Goal: Obtain resource: Download file/media

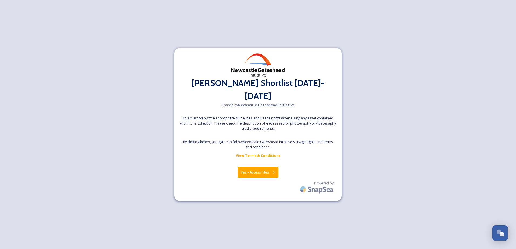
click at [245, 167] on button "Yes - Access Files" at bounding box center [258, 172] width 40 height 11
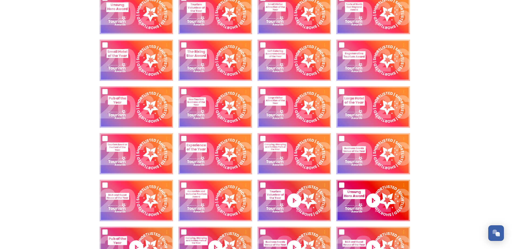
scroll to position [135, 0]
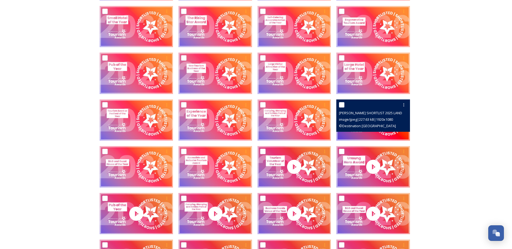
click at [342, 105] on input "checkbox" at bounding box center [341, 104] width 5 height 5
checkbox input "true"
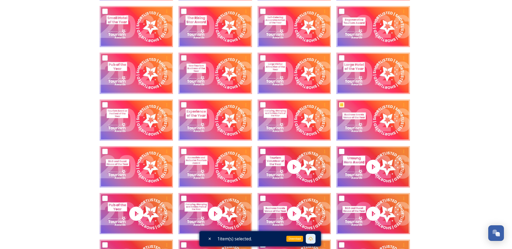
click at [311, 240] on icon at bounding box center [311, 239] width 4 height 4
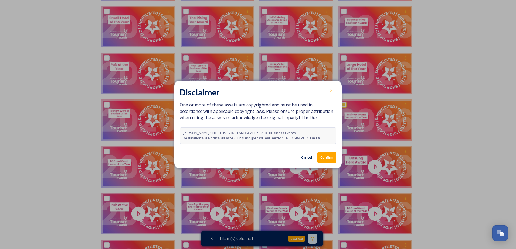
click at [320, 157] on button "Confirm" at bounding box center [326, 157] width 19 height 11
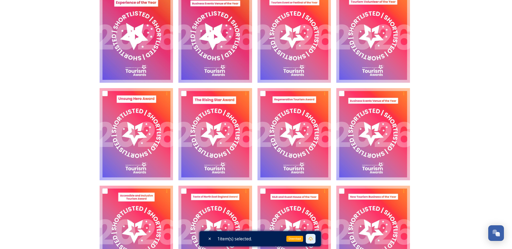
scroll to position [918, 0]
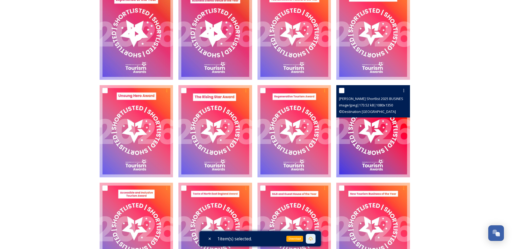
click at [340, 88] on input "checkbox" at bounding box center [341, 90] width 5 height 5
checkbox input "true"
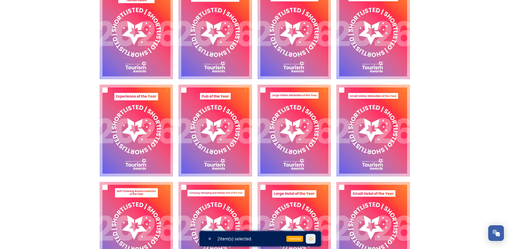
scroll to position [1170, 0]
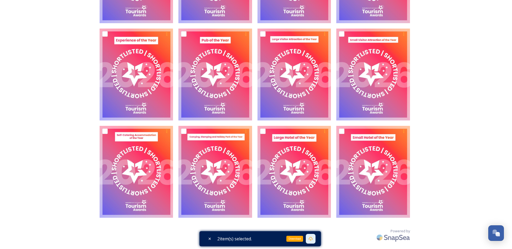
click at [312, 238] on icon at bounding box center [311, 239] width 4 height 4
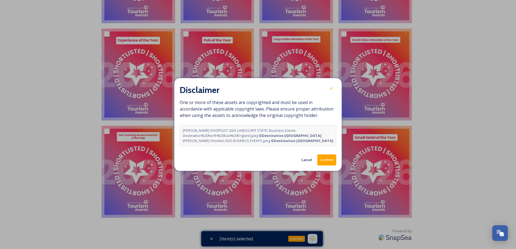
click at [328, 161] on button "Confirm" at bounding box center [326, 160] width 19 height 11
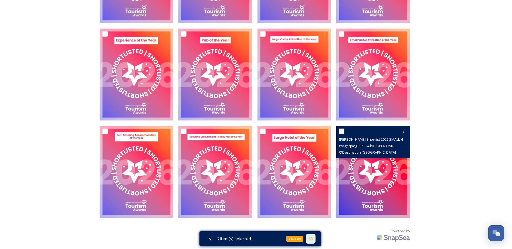
scroll to position [1062, 0]
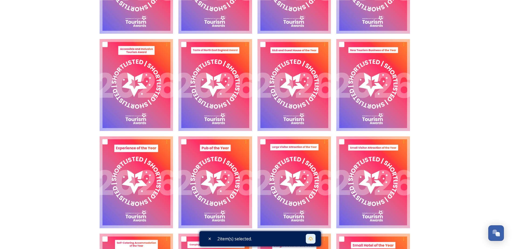
click at [245, 238] on span "2 item(s) selected." at bounding box center [234, 239] width 35 height 6
click at [206, 238] on div "Close" at bounding box center [210, 239] width 10 height 10
checkbox input "false"
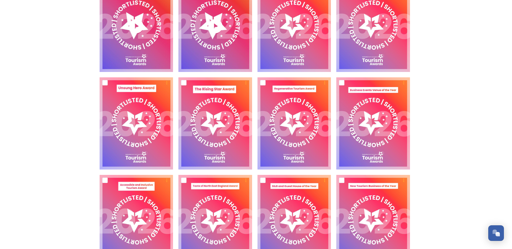
scroll to position [900, 0]
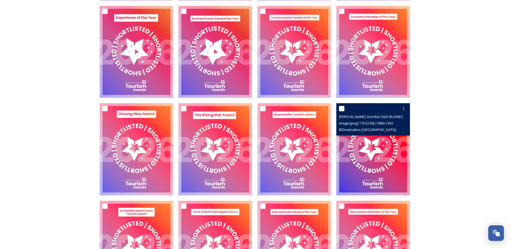
click at [360, 147] on img at bounding box center [373, 149] width 74 height 92
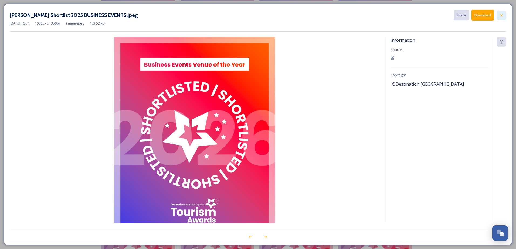
click at [502, 13] on icon at bounding box center [501, 15] width 4 height 4
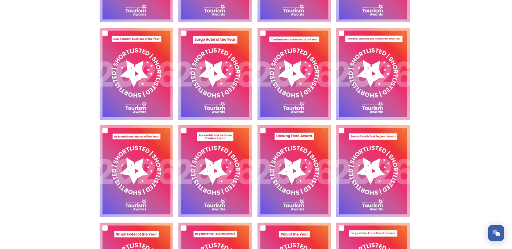
scroll to position [576, 0]
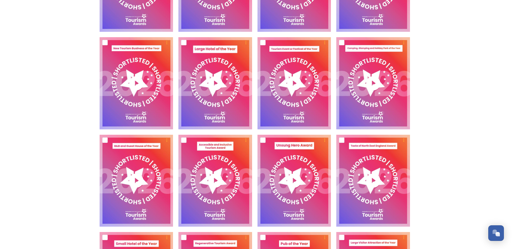
drag, startPoint x: 356, startPoint y: 1, endPoint x: 432, endPoint y: 91, distance: 118.7
click at [434, 94] on div "Collection: [PERSON_NAME] Shortlist [DATE]-[DATE] Shared by Newcastle Gateshead…" at bounding box center [256, 133] width 512 height 1419
